Goal: Information Seeking & Learning: Learn about a topic

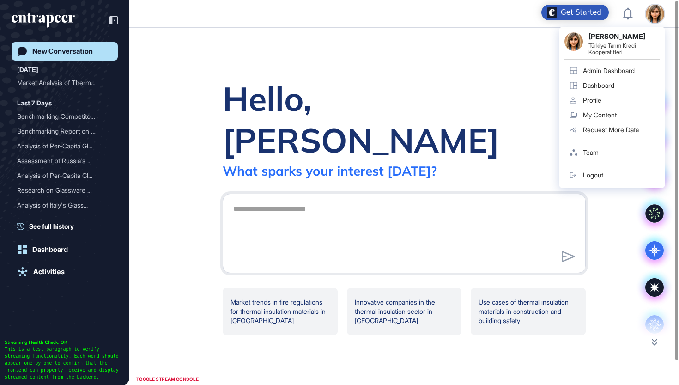
click at [612, 71] on div "Admin Dashboard" at bounding box center [609, 70] width 52 height 7
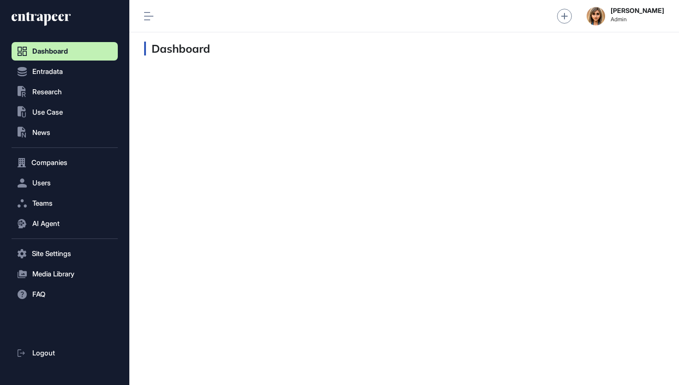
scroll to position [0, 0]
click at [58, 116] on span "Use Case" at bounding box center [47, 112] width 31 height 7
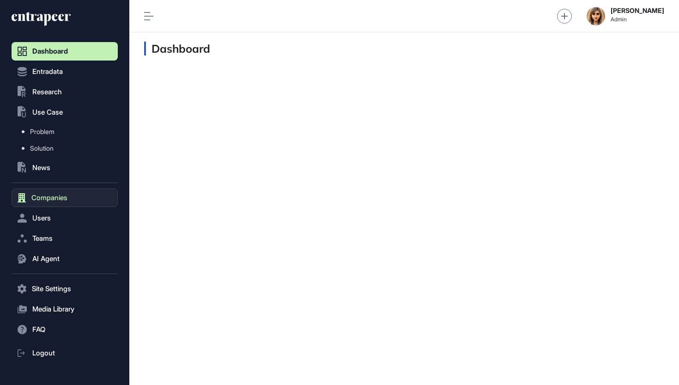
click at [47, 193] on button "Companies" at bounding box center [65, 198] width 106 height 18
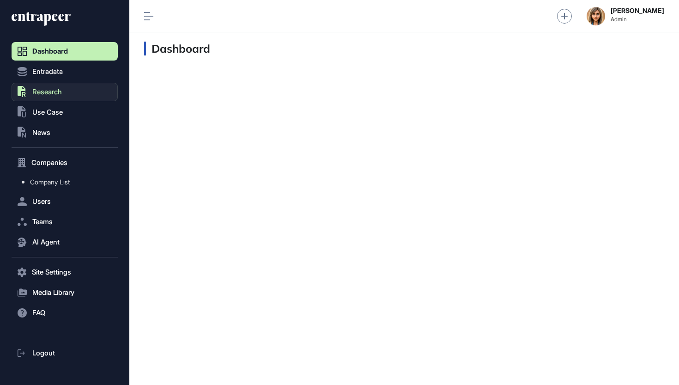
click at [66, 88] on button ".st0{fill:currentColor} Research" at bounding box center [65, 92] width 106 height 18
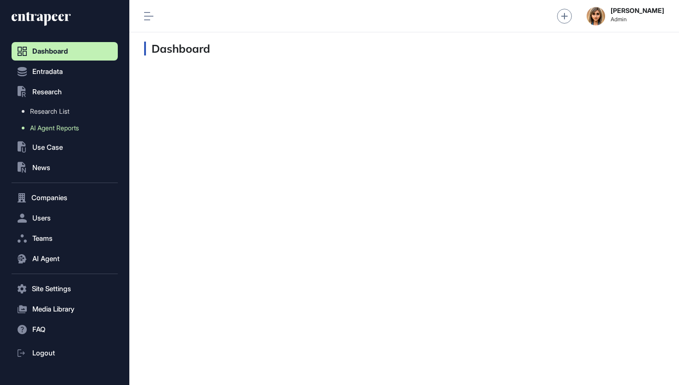
click at [65, 130] on span "AI Agent Reports" at bounding box center [54, 127] width 49 height 7
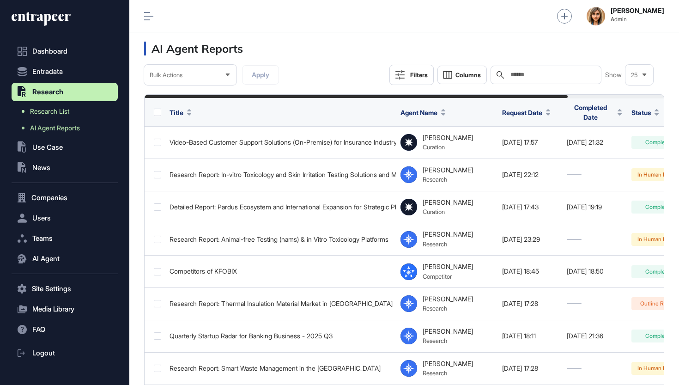
click at [46, 110] on span "Research List" at bounding box center [49, 111] width 39 height 7
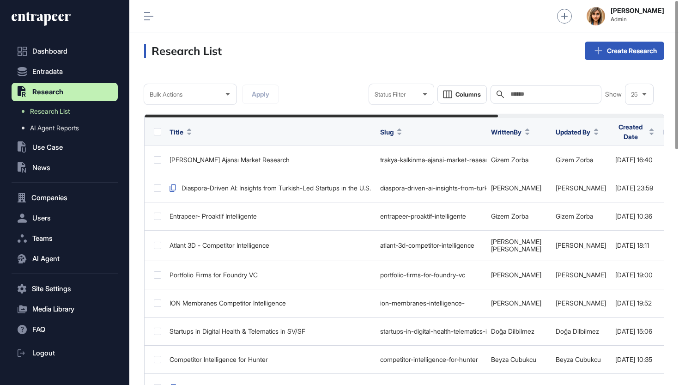
click at [536, 86] on div "Search" at bounding box center [546, 94] width 111 height 18
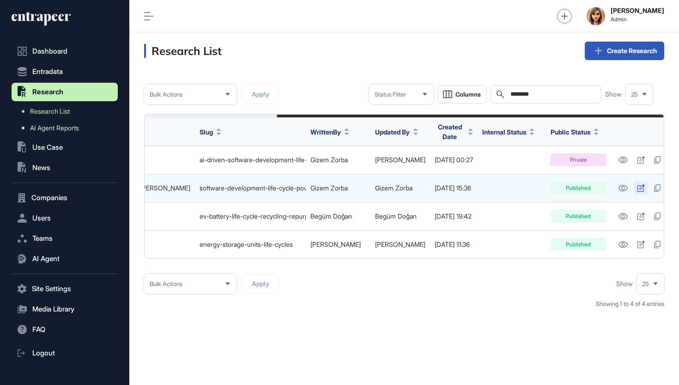
scroll to position [0, 177]
type input "********"
click at [619, 185] on icon at bounding box center [624, 188] width 10 height 6
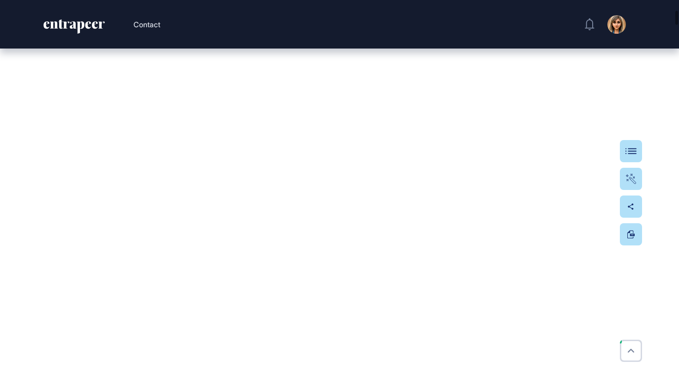
scroll to position [761, 0]
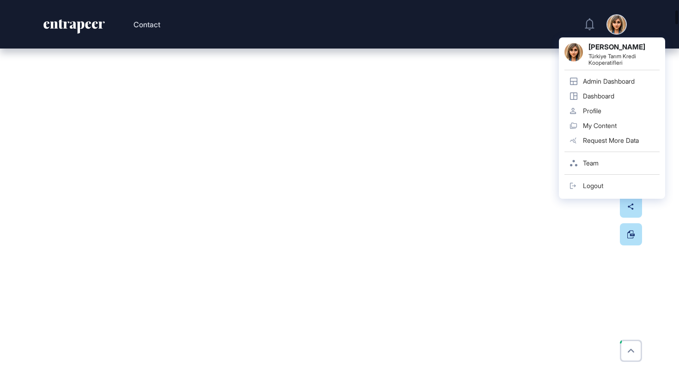
click at [593, 78] on div "Admin Dashboard" at bounding box center [609, 81] width 52 height 7
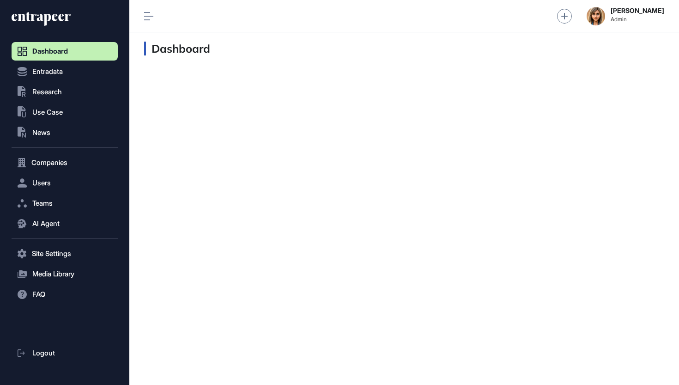
scroll to position [0, 0]
click at [61, 90] on span "Research" at bounding box center [47, 91] width 30 height 7
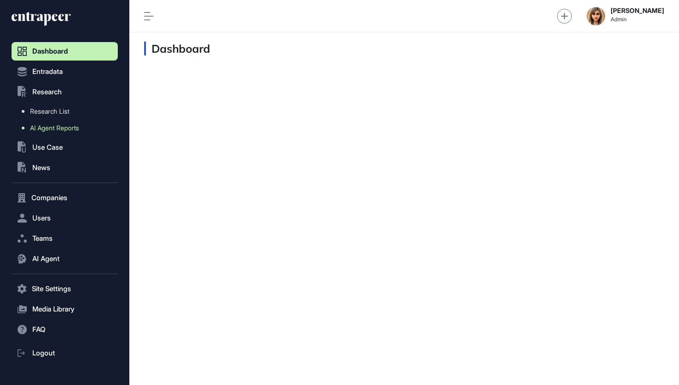
click at [58, 134] on link "AI Agent Reports" at bounding box center [67, 128] width 102 height 17
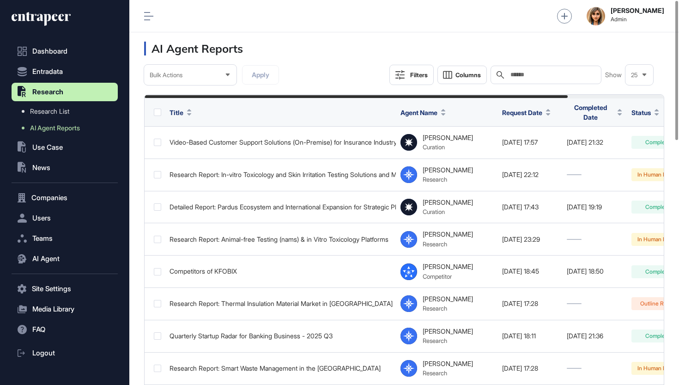
click at [537, 80] on div "Search" at bounding box center [546, 75] width 111 height 18
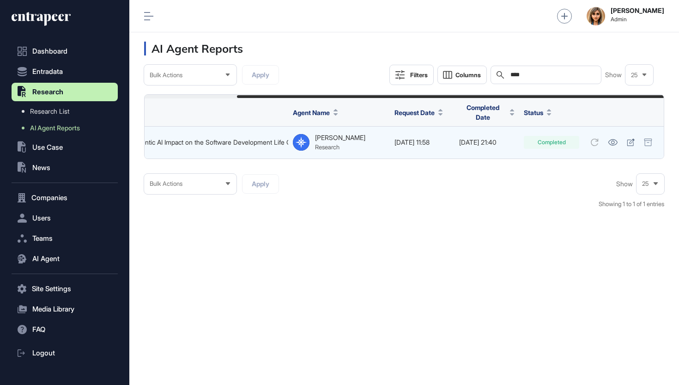
scroll to position [0, 112]
type input "****"
click at [618, 144] on link at bounding box center [612, 142] width 15 height 12
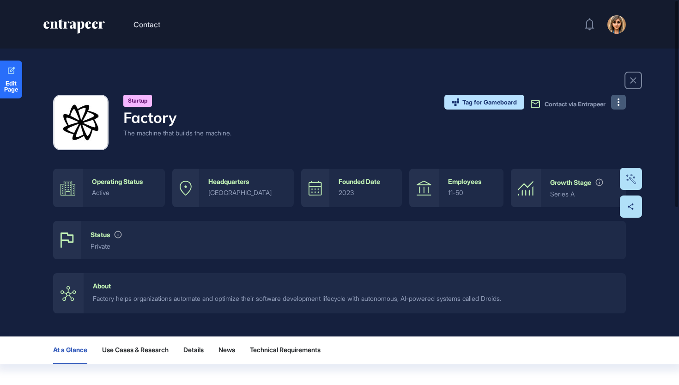
click at [619, 107] on button at bounding box center [619, 102] width 15 height 15
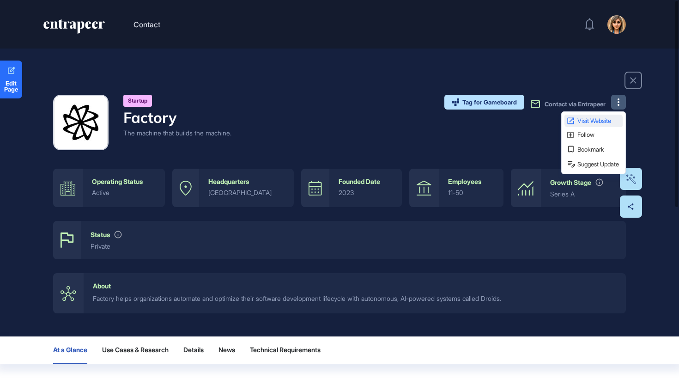
click at [608, 123] on span "Visit Website" at bounding box center [599, 121] width 43 height 6
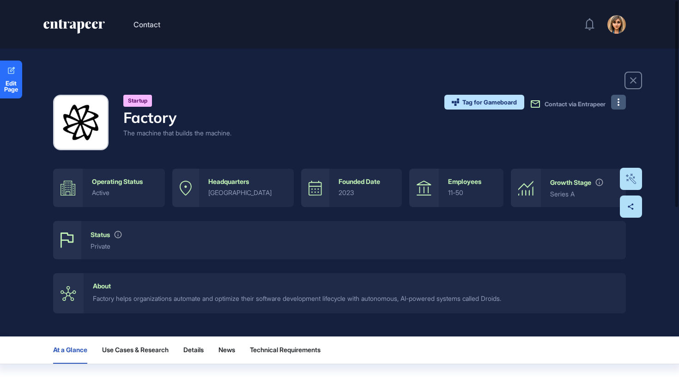
click at [619, 104] on icon at bounding box center [619, 101] width 2 height 7
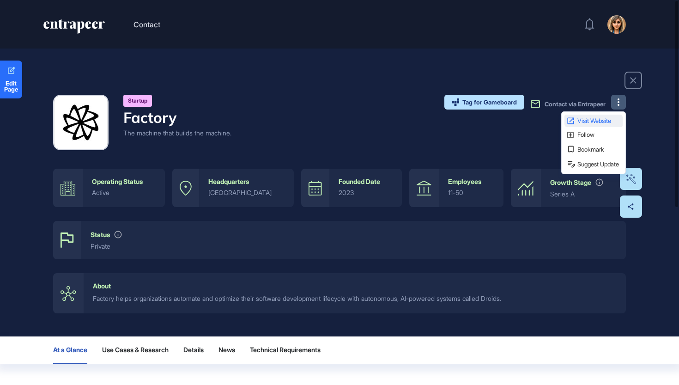
click at [599, 122] on span "Visit Website" at bounding box center [599, 121] width 43 height 6
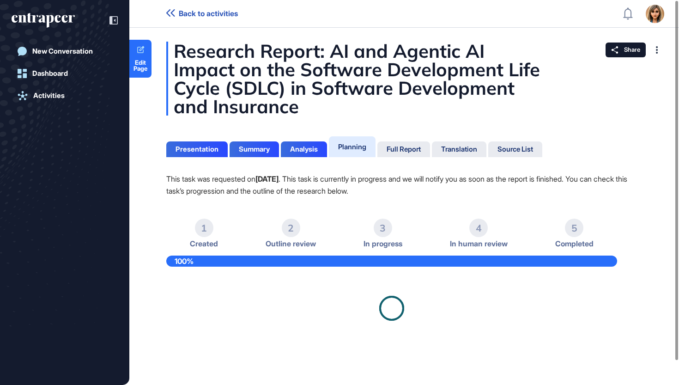
click at [120, 16] on div "New Conversation Dashboard Activities" at bounding box center [64, 192] width 129 height 385
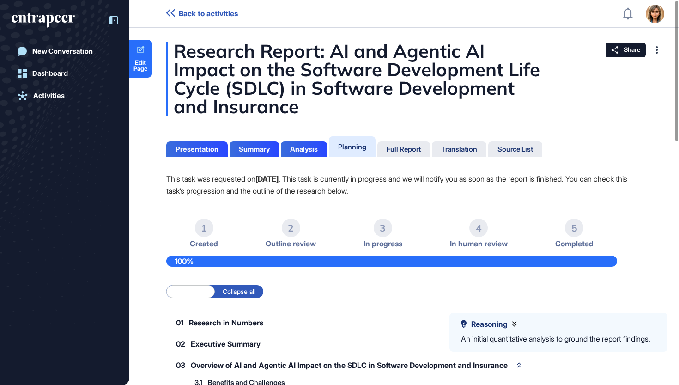
click at [110, 16] on icon at bounding box center [114, 20] width 8 height 8
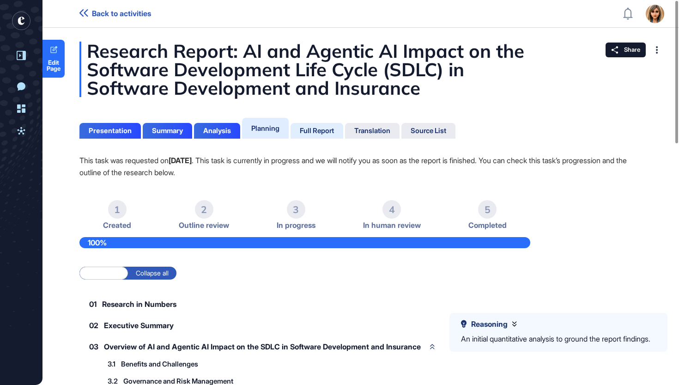
click at [312, 127] on div "Full Report" at bounding box center [317, 131] width 34 height 8
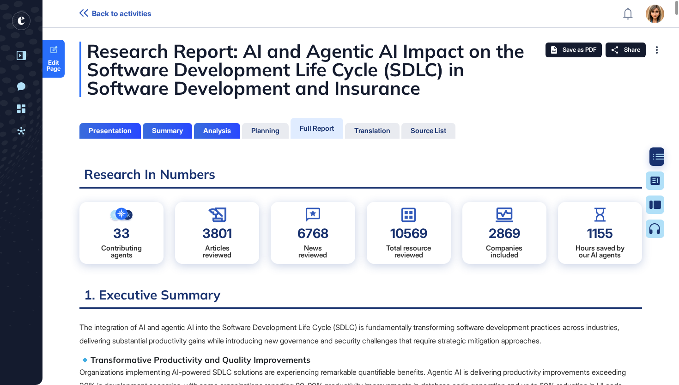
scroll to position [4, 0]
click at [648, 156] on div at bounding box center [655, 192] width 18 height 91
click at [656, 154] on icon at bounding box center [659, 156] width 11 height 6
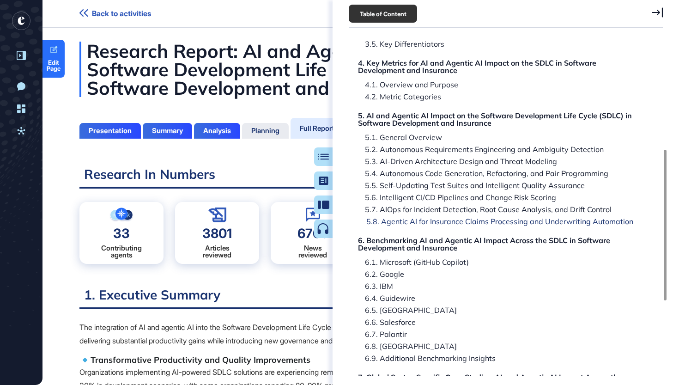
scroll to position [260, 0]
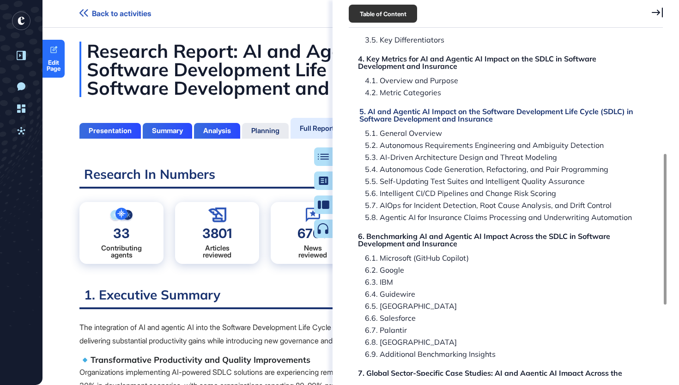
click at [446, 115] on div "5. AI and Agentic AI Impact on the Software Development Life Cycle (SDLC) in So…" at bounding box center [500, 115] width 281 height 15
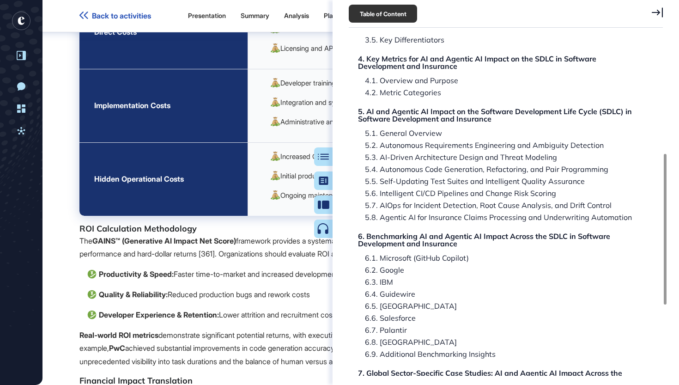
scroll to position [35612, 0]
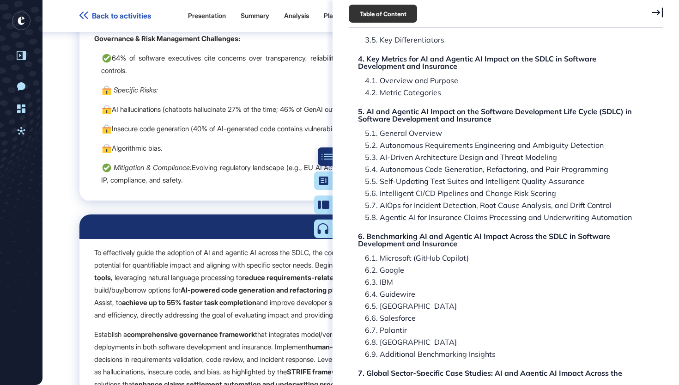
click at [326, 148] on div at bounding box center [327, 156] width 18 height 18
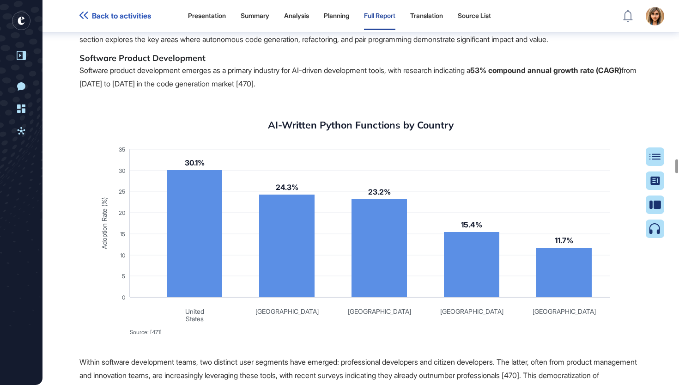
scroll to position [46060, 0]
